Goal: Information Seeking & Learning: Learn about a topic

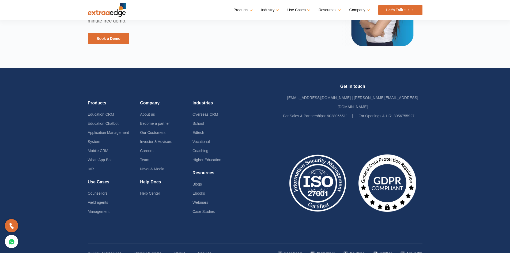
scroll to position [1259, 0]
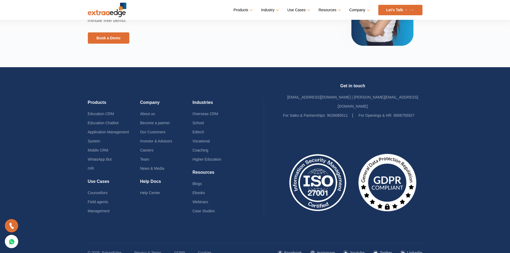
click at [313, 182] on img at bounding box center [318, 182] width 70 height 64
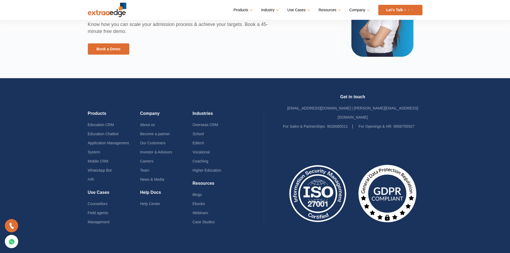
click at [394, 185] on img at bounding box center [387, 193] width 70 height 64
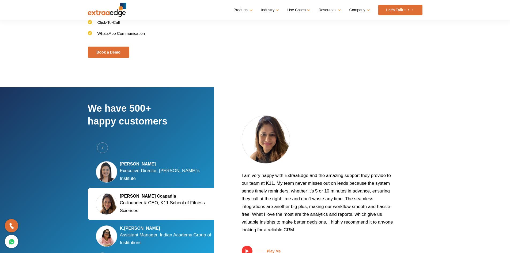
scroll to position [980, 0]
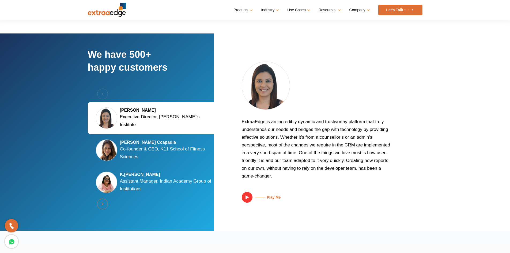
click at [104, 202] on button "Next" at bounding box center [102, 204] width 11 height 11
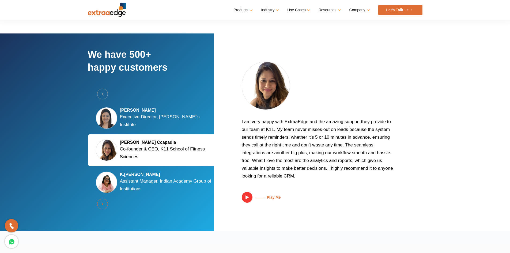
click at [104, 202] on button "Next" at bounding box center [102, 204] width 11 height 11
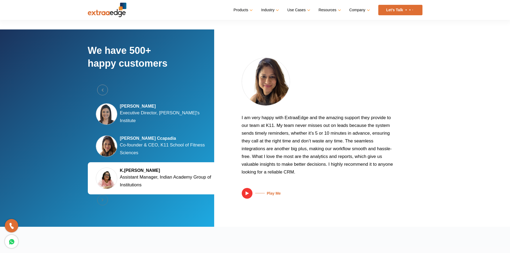
click at [104, 202] on div "Previous Silky Jain Marwah Executive Director, Tula's Institute Kalyani Kaizzad…" at bounding box center [156, 146] width 136 height 123
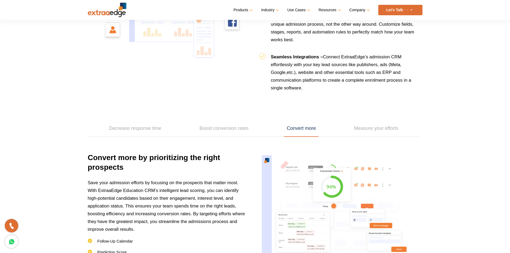
scroll to position [651, 0]
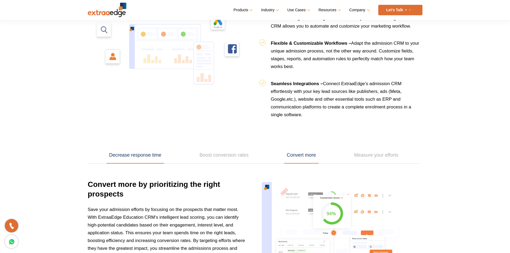
click at [127, 155] on link "Decrease response time" at bounding box center [135, 155] width 58 height 17
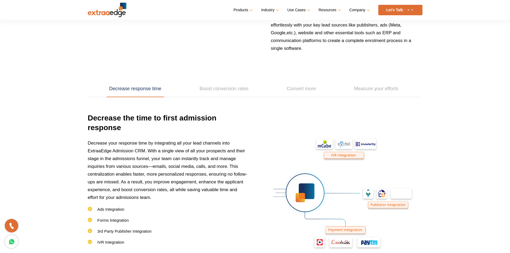
scroll to position [678, 0]
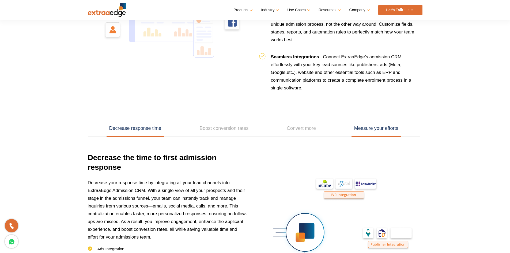
click at [383, 124] on link "Measure your efforts" at bounding box center [375, 128] width 49 height 17
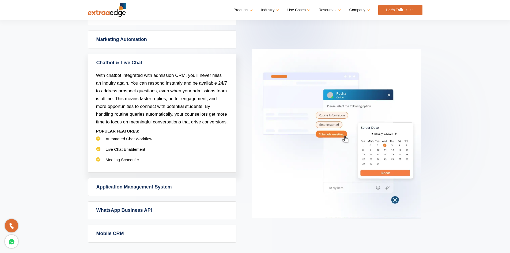
scroll to position [250, 0]
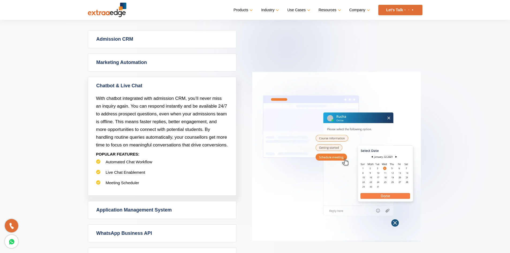
click at [131, 235] on link "WhatsApp Business API" at bounding box center [162, 232] width 148 height 17
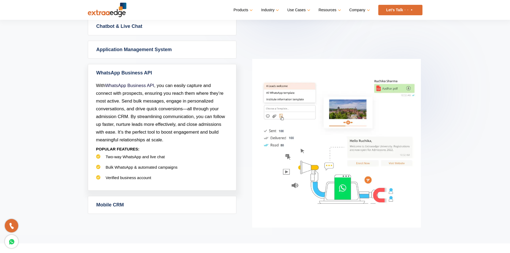
scroll to position [330, 0]
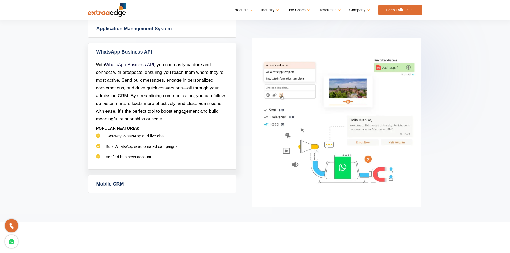
click at [142, 187] on link "Mobile CRM" at bounding box center [162, 183] width 148 height 17
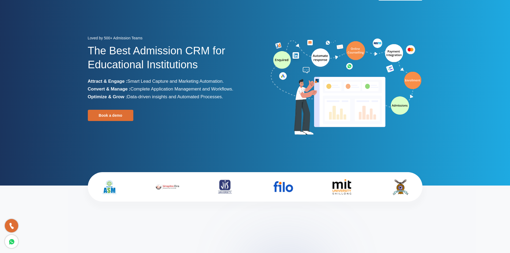
scroll to position [0, 0]
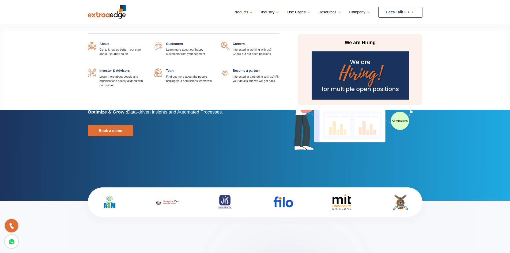
click at [213, 68] on link at bounding box center [213, 68] width 0 height 0
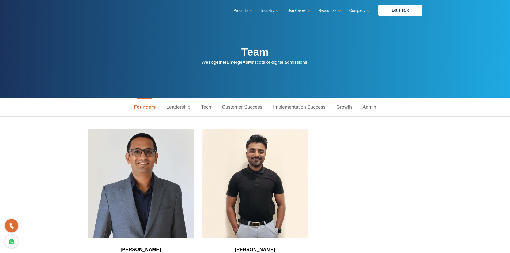
click at [207, 108] on link "Tech" at bounding box center [206, 107] width 21 height 18
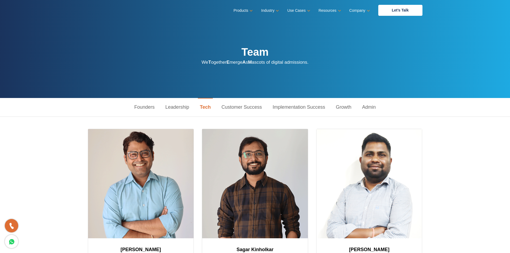
click at [247, 108] on link "Customer Success" at bounding box center [241, 107] width 51 height 18
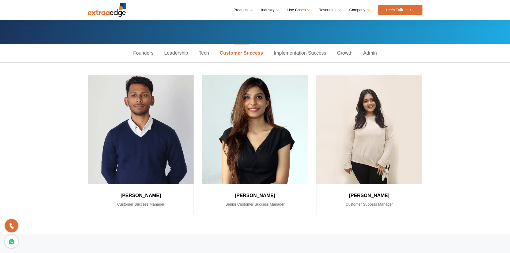
scroll to position [54, 0]
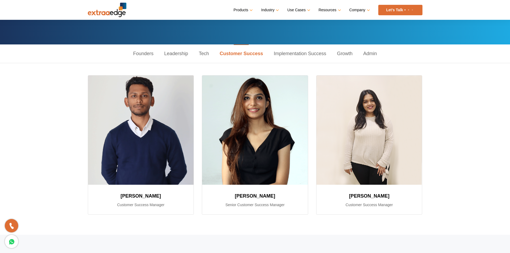
click at [280, 52] on link "Implementation Success" at bounding box center [299, 53] width 63 height 18
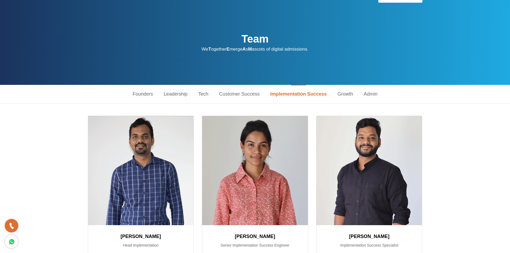
scroll to position [0, 0]
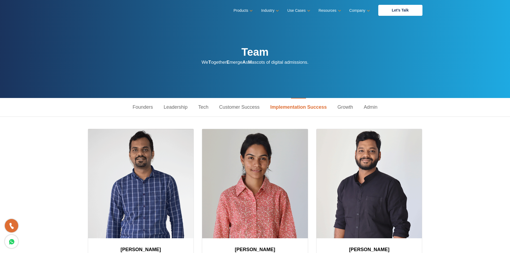
click at [344, 105] on link "Growth" at bounding box center [345, 107] width 26 height 18
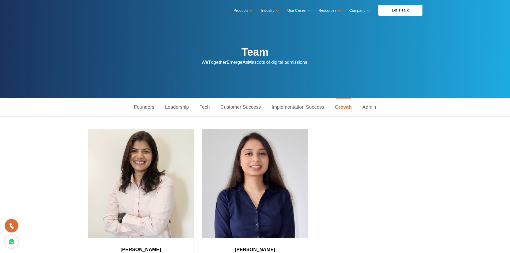
click at [367, 107] on link "Admin" at bounding box center [369, 107] width 24 height 18
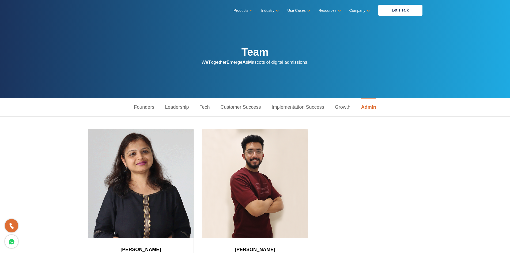
click at [148, 108] on link "Founders" at bounding box center [143, 107] width 31 height 18
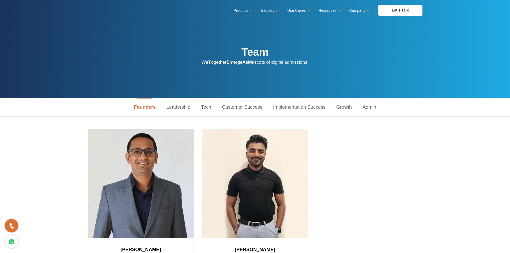
click at [182, 108] on link "Leadership" at bounding box center [178, 107] width 35 height 18
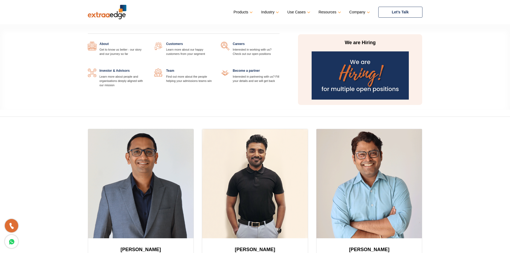
click at [146, 68] on link at bounding box center [146, 68] width 0 height 0
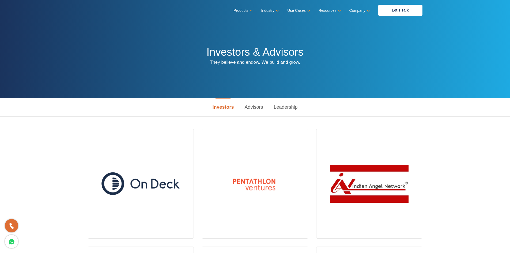
click at [257, 104] on link "Advisors" at bounding box center [253, 107] width 29 height 18
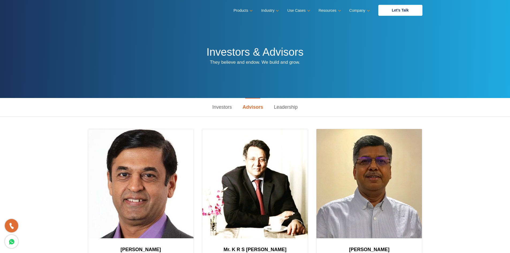
click at [286, 108] on link "Leadership" at bounding box center [285, 107] width 35 height 18
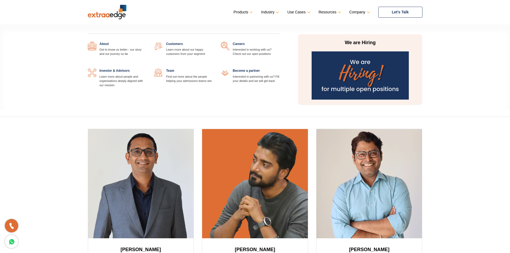
click at [279, 68] on link at bounding box center [279, 68] width 0 height 0
click at [279, 42] on link at bounding box center [279, 42] width 0 height 0
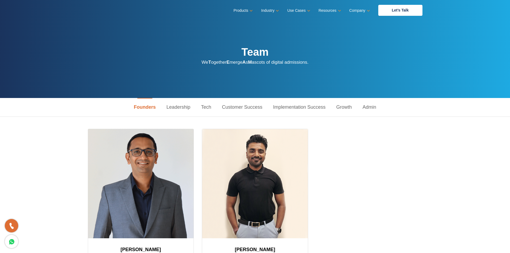
click at [175, 104] on link "Leadership" at bounding box center [178, 107] width 35 height 18
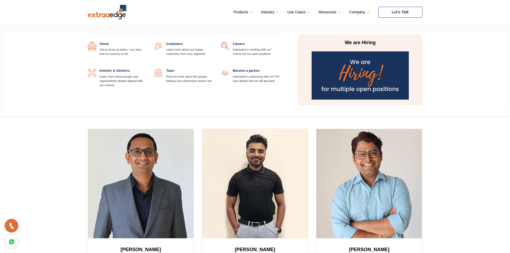
click at [101, 41] on div "About Get to know us better - our story and our journey so far Customers Learn …" at bounding box center [184, 67] width 200 height 75
click at [146, 42] on link at bounding box center [146, 42] width 0 height 0
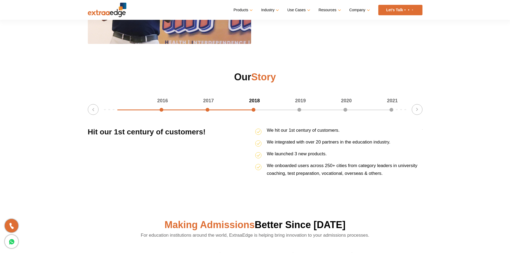
scroll to position [722, 0]
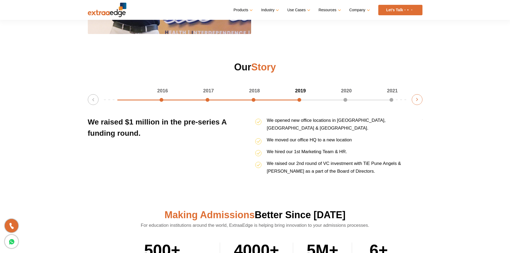
click at [417, 97] on button "Next" at bounding box center [416, 99] width 11 height 11
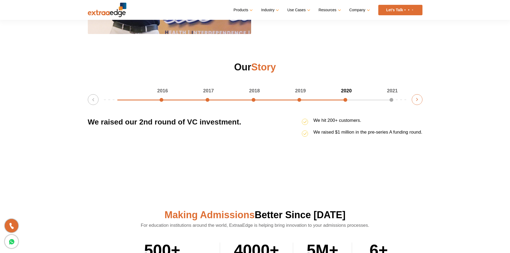
click at [417, 97] on button "Next" at bounding box center [416, 99] width 11 height 11
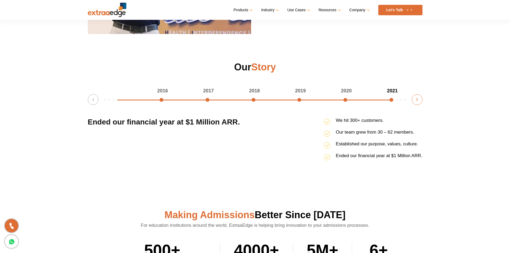
click at [417, 97] on button "Next" at bounding box center [416, 99] width 11 height 11
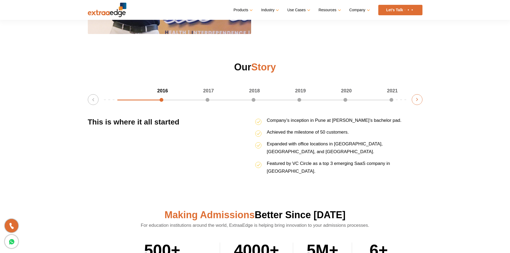
click at [417, 97] on button "Next" at bounding box center [416, 99] width 11 height 11
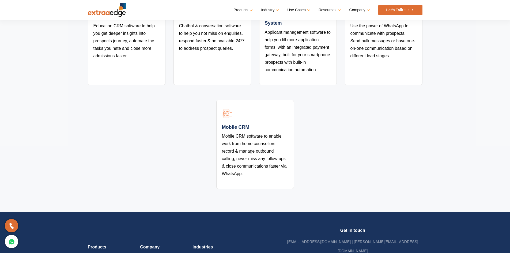
scroll to position [1097, 0]
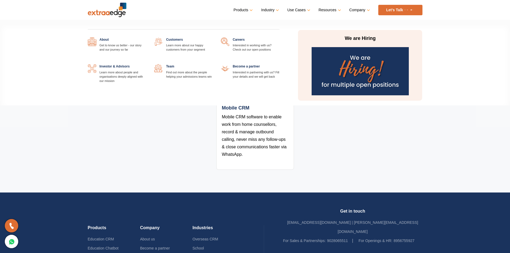
click at [213, 37] on link at bounding box center [213, 37] width 0 height 0
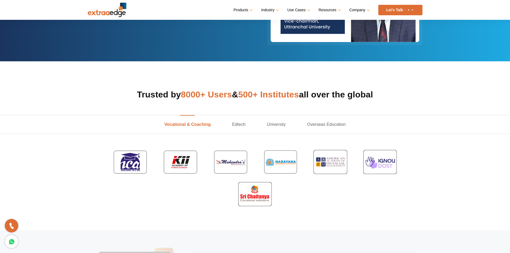
scroll to position [134, 0]
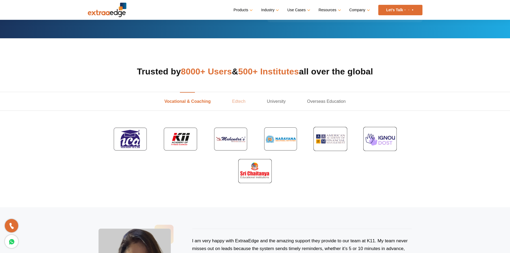
click at [240, 103] on link "Edtech" at bounding box center [238, 101] width 35 height 18
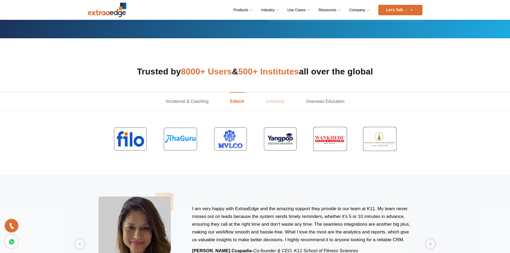
click at [276, 100] on link "University" at bounding box center [275, 101] width 40 height 18
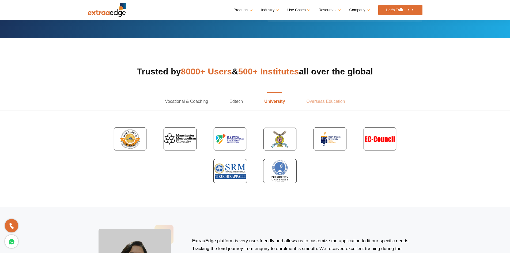
click at [322, 101] on link "Overseas Education" at bounding box center [326, 101] width 60 height 18
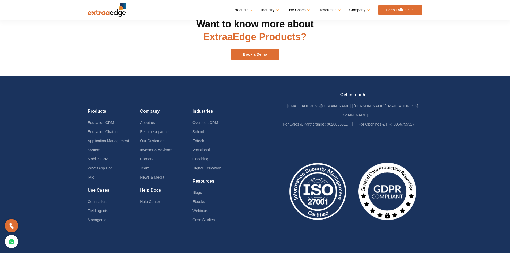
scroll to position [660, 0]
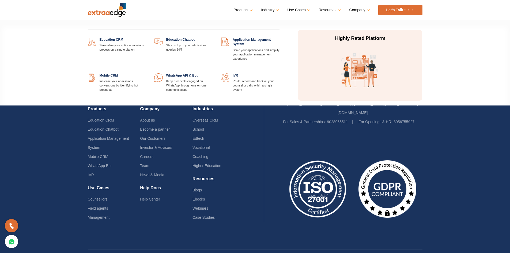
click at [146, 37] on link at bounding box center [146, 37] width 0 height 0
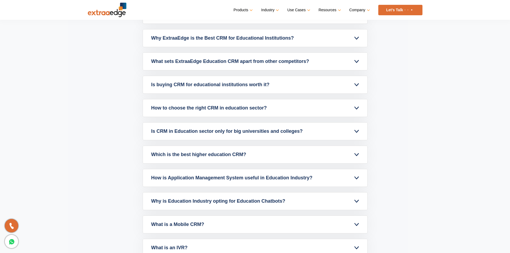
scroll to position [2268, 0]
